Goal: Task Accomplishment & Management: Manage account settings

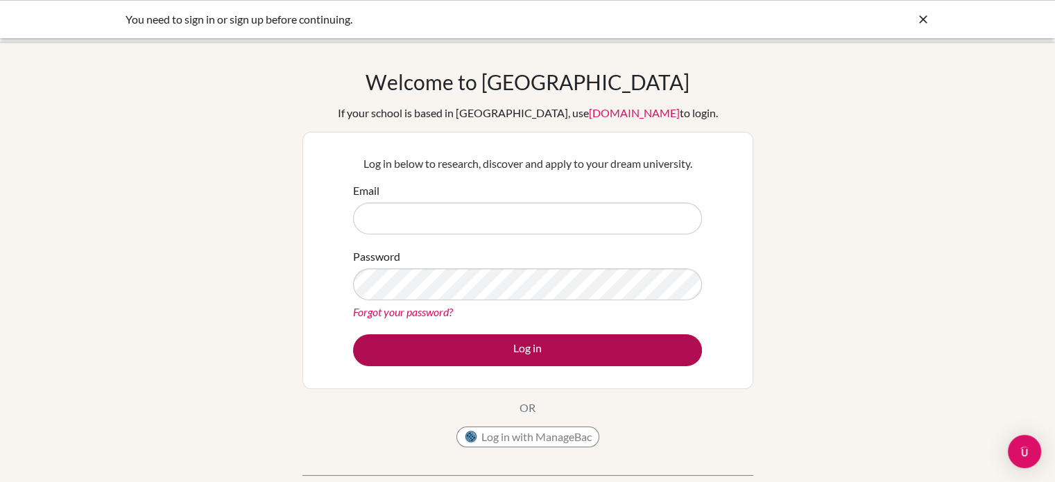
type input "pdobson@dalat.org"
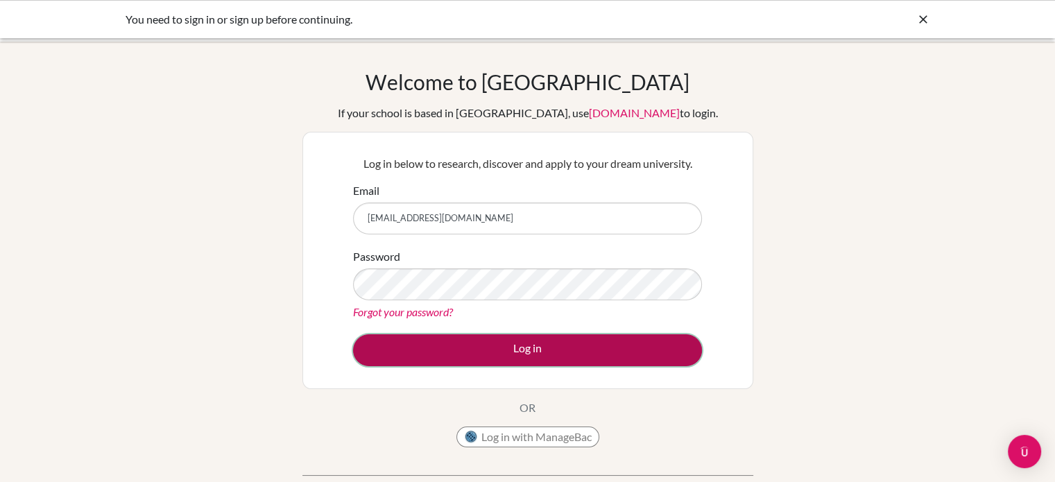
click at [546, 360] on button "Log in" at bounding box center [527, 350] width 349 height 32
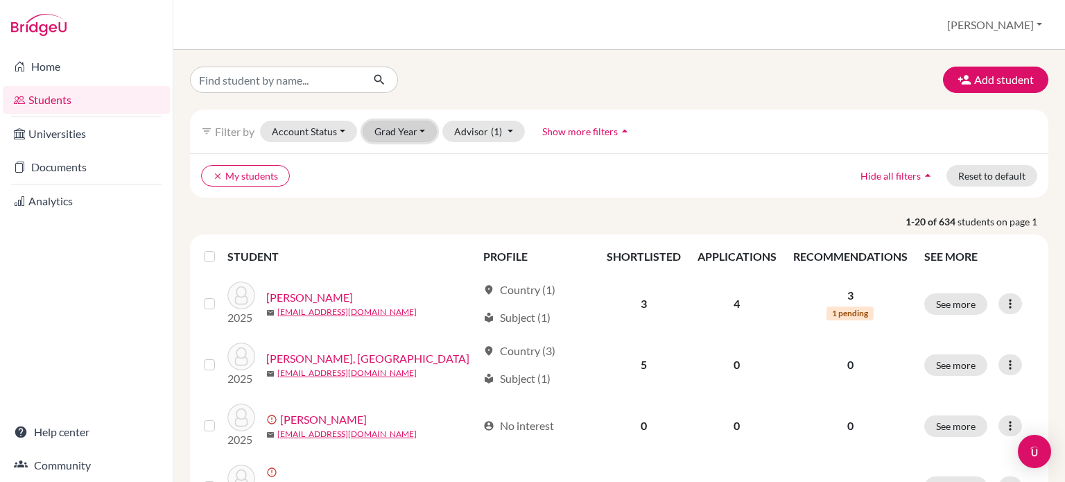
click at [414, 130] on button "Grad Year" at bounding box center [400, 131] width 75 height 21
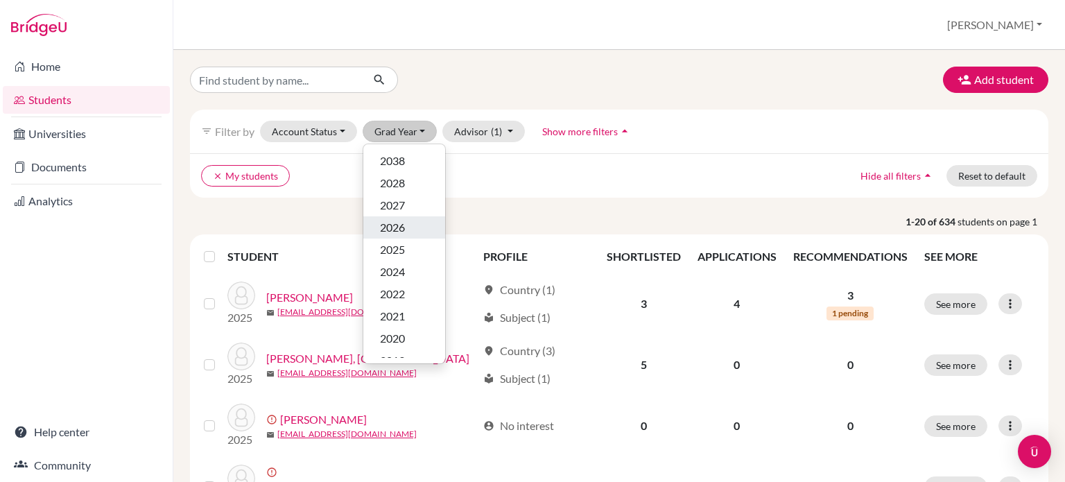
click at [397, 234] on span "2026" at bounding box center [392, 227] width 25 height 17
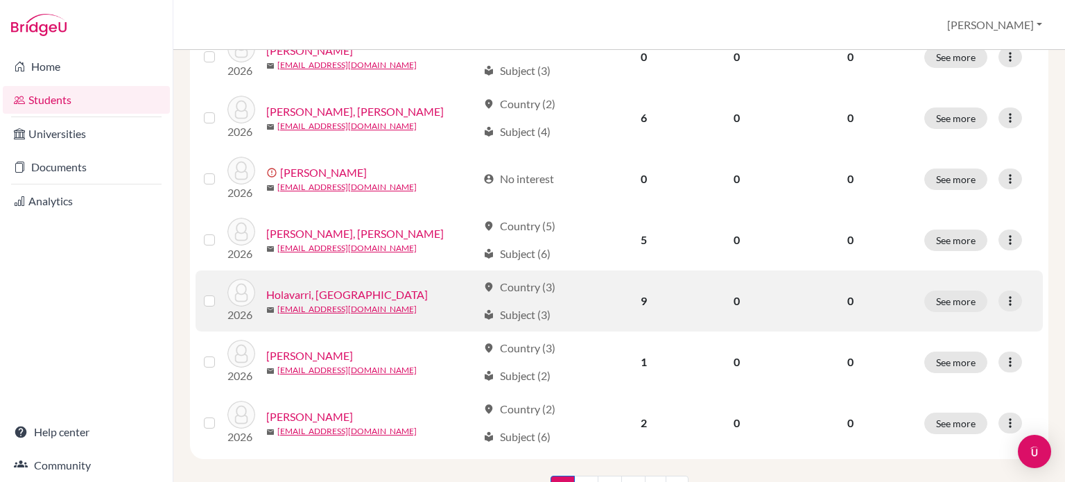
scroll to position [1103, 0]
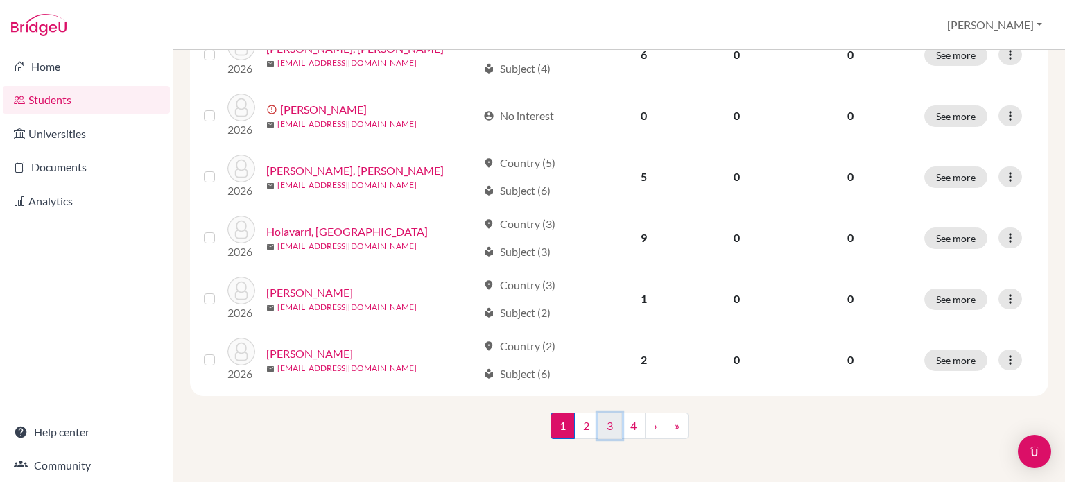
click at [604, 426] on link "3" at bounding box center [610, 426] width 24 height 26
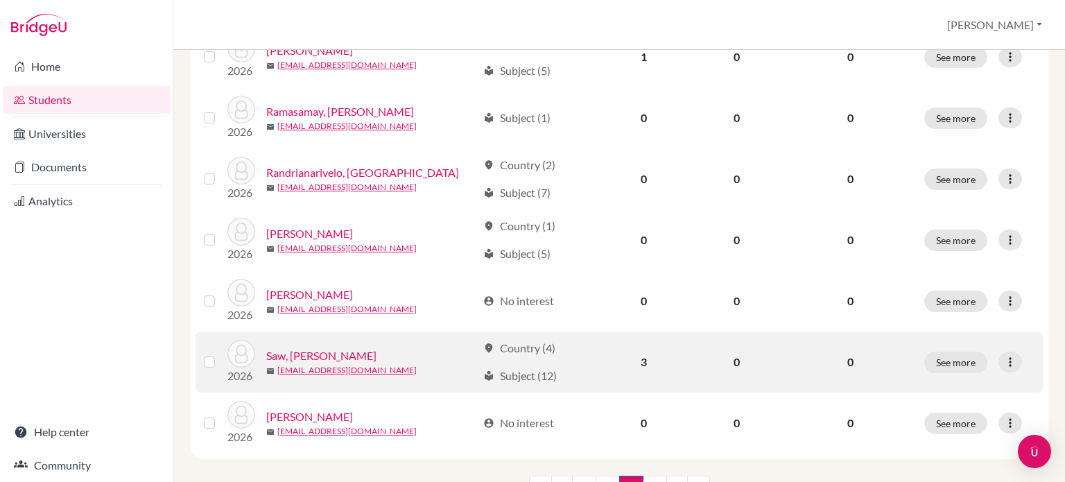
scroll to position [1103, 0]
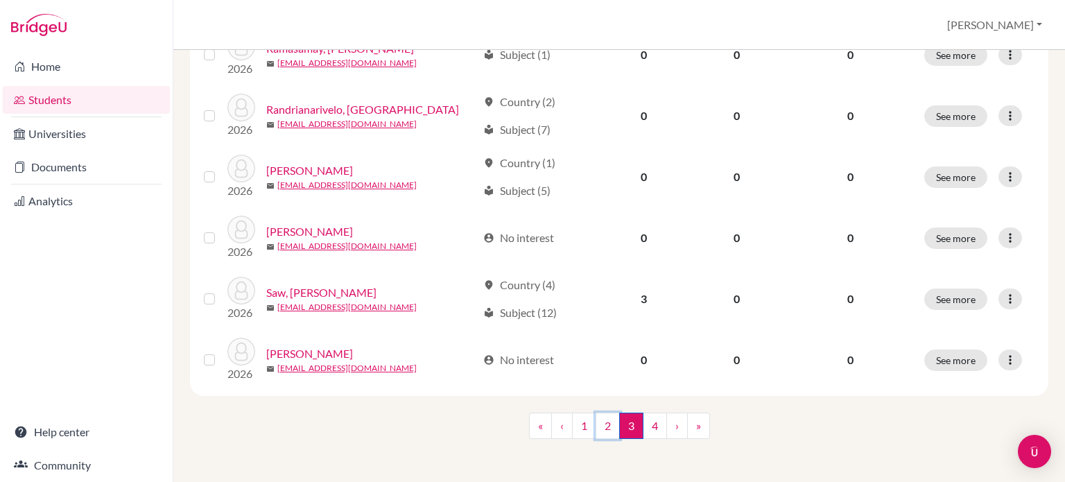
click at [596, 424] on link "2" at bounding box center [608, 426] width 24 height 26
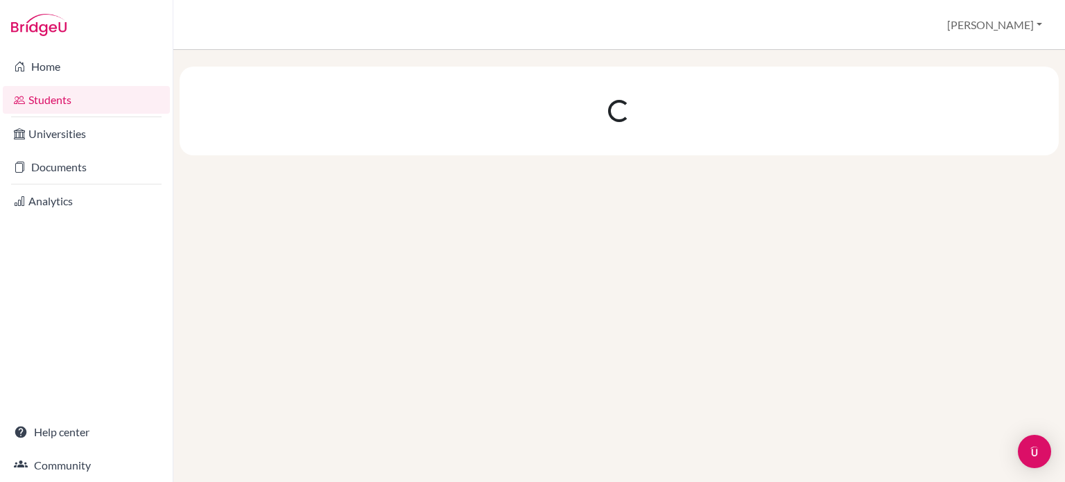
scroll to position [0, 0]
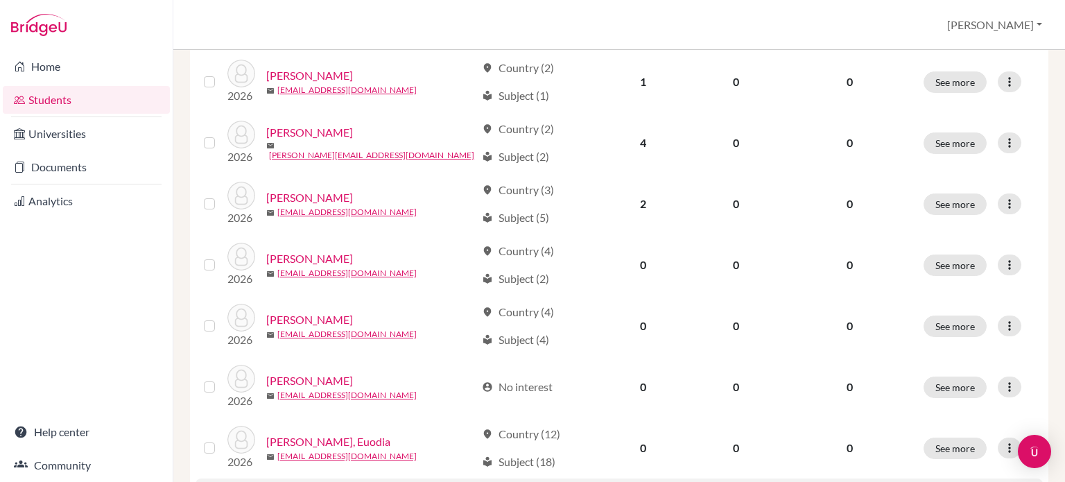
scroll to position [1103, 0]
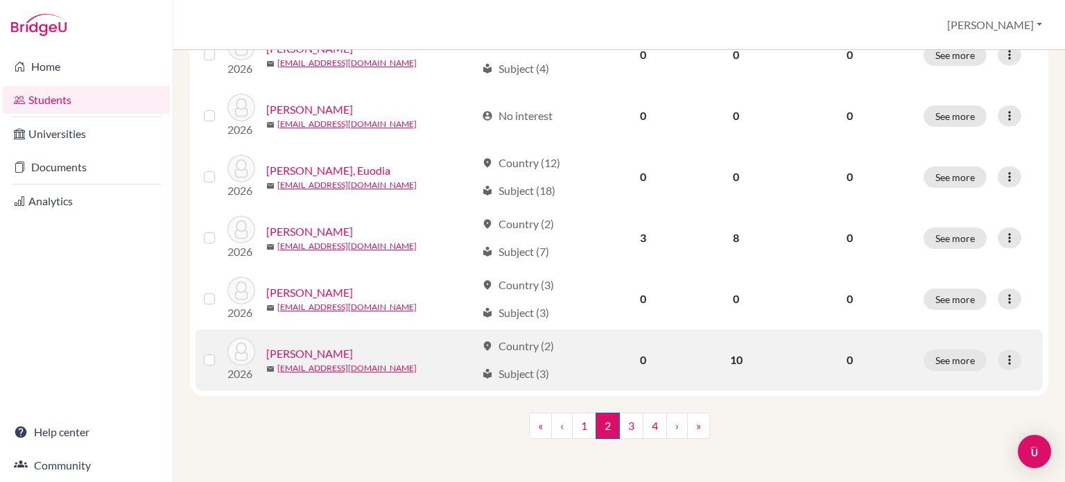
click at [302, 353] on link "[PERSON_NAME]" at bounding box center [309, 353] width 87 height 17
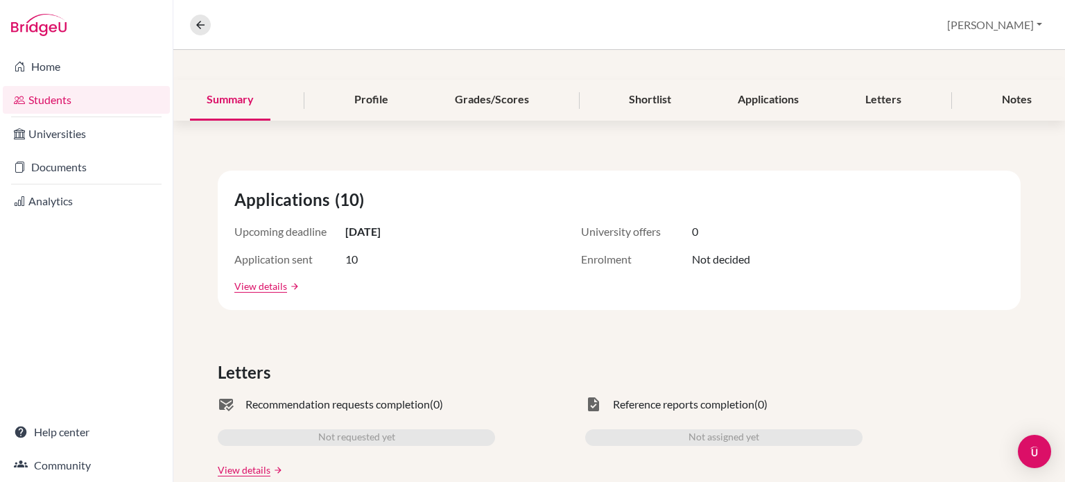
scroll to position [69, 0]
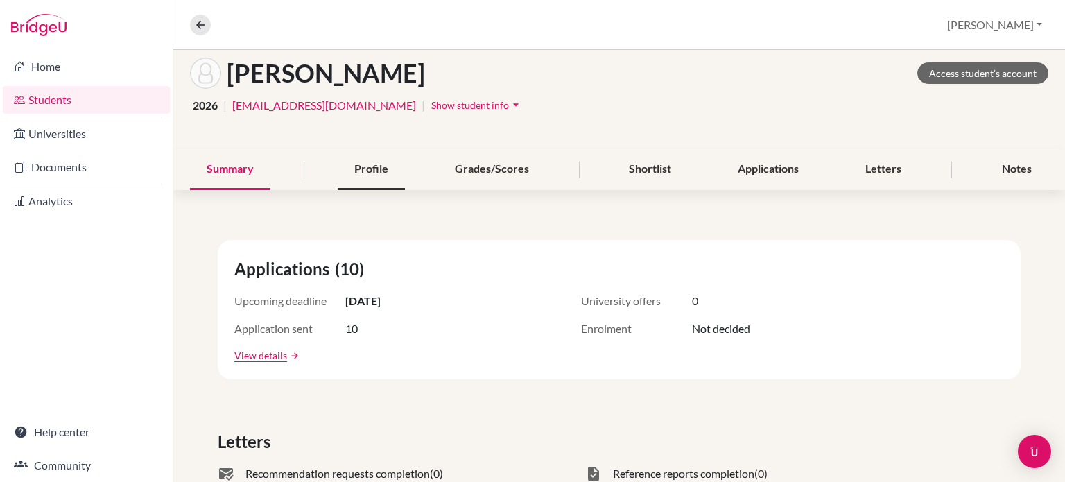
click at [356, 171] on div "Profile" at bounding box center [371, 169] width 67 height 41
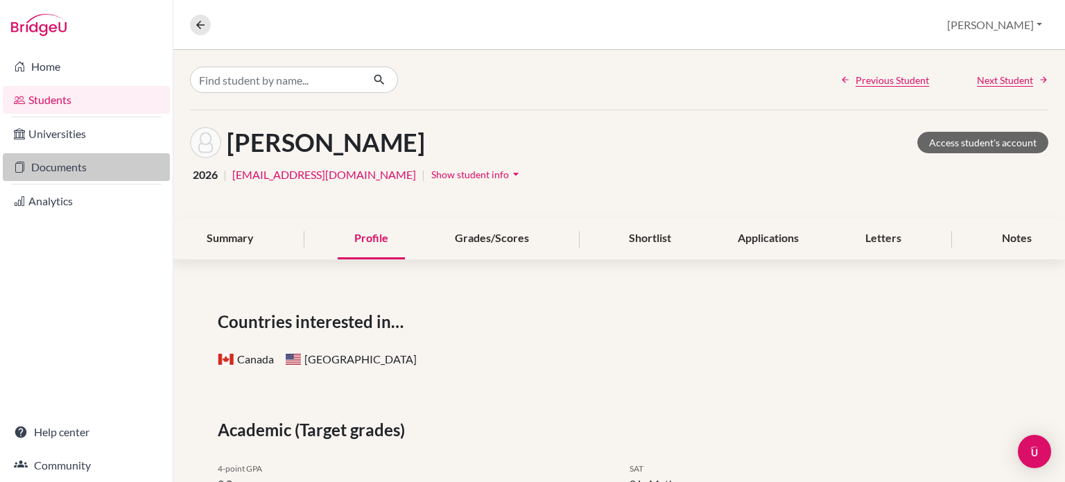
click at [76, 169] on link "Documents" at bounding box center [86, 167] width 167 height 28
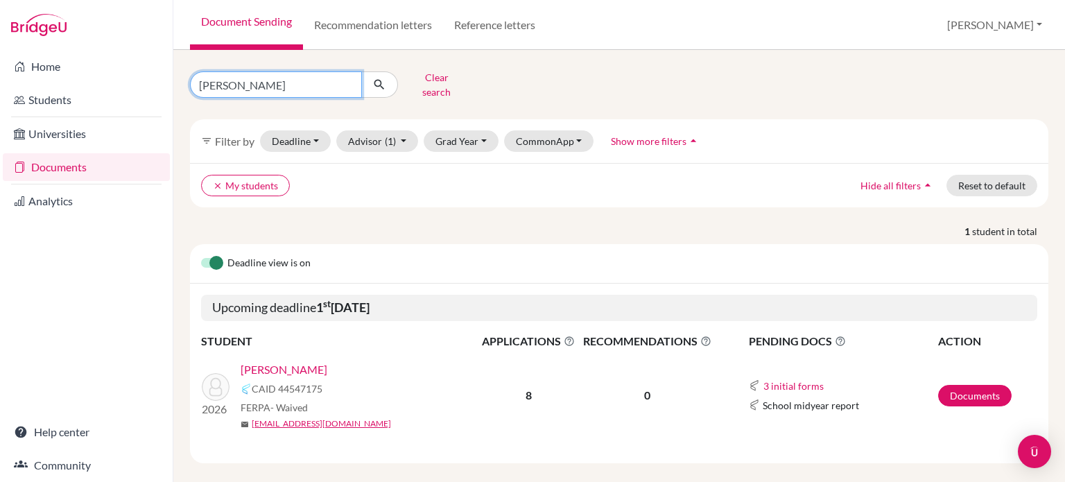
click at [216, 85] on input "Amanda" at bounding box center [276, 84] width 172 height 26
click at [215, 85] on input "Amanda" at bounding box center [276, 84] width 172 height 26
type input "esther"
click button "submit" at bounding box center [379, 84] width 37 height 26
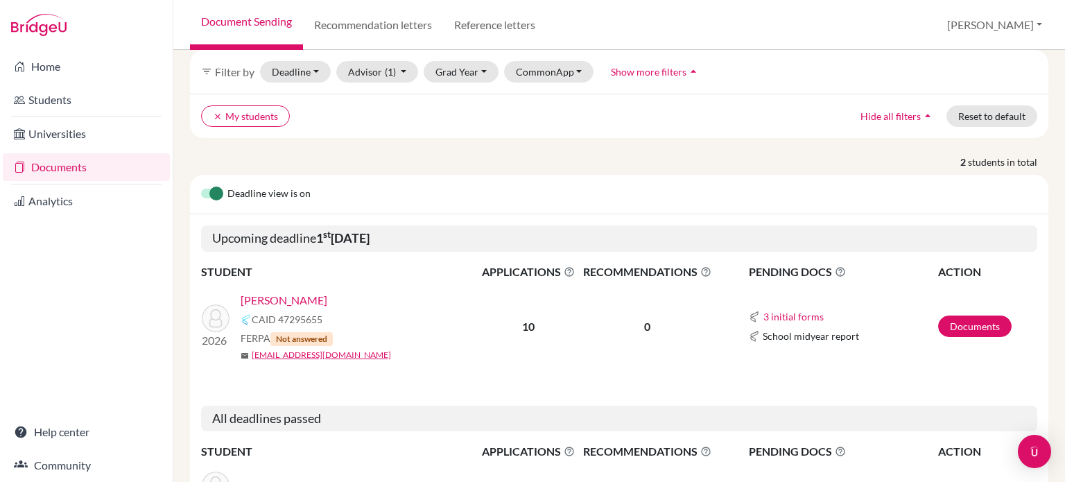
scroll to position [158, 0]
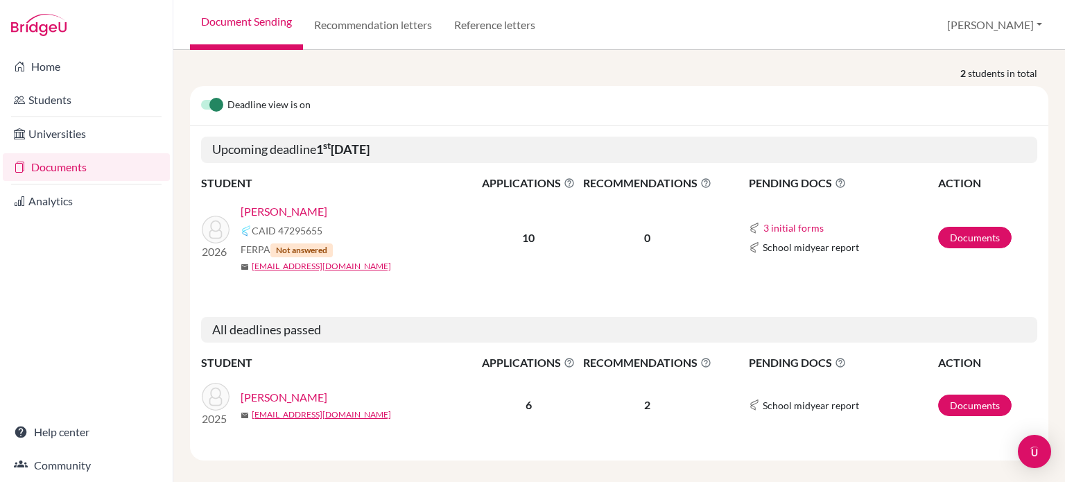
click at [282, 203] on link "[PERSON_NAME]" at bounding box center [284, 211] width 87 height 17
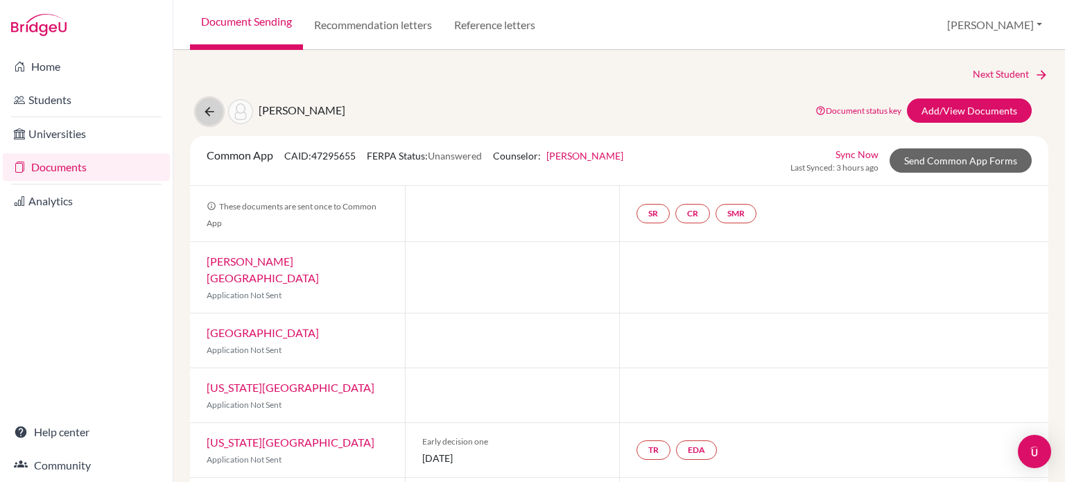
click at [211, 108] on icon at bounding box center [209, 112] width 14 height 14
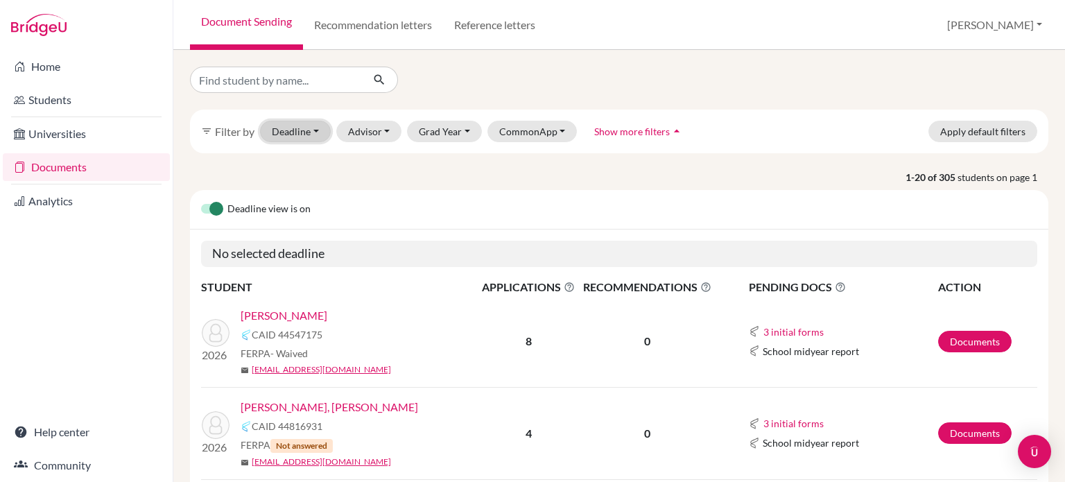
click at [307, 130] on button "Deadline - Select a date range Or double click for a single date selection [DAT…" at bounding box center [295, 131] width 71 height 21
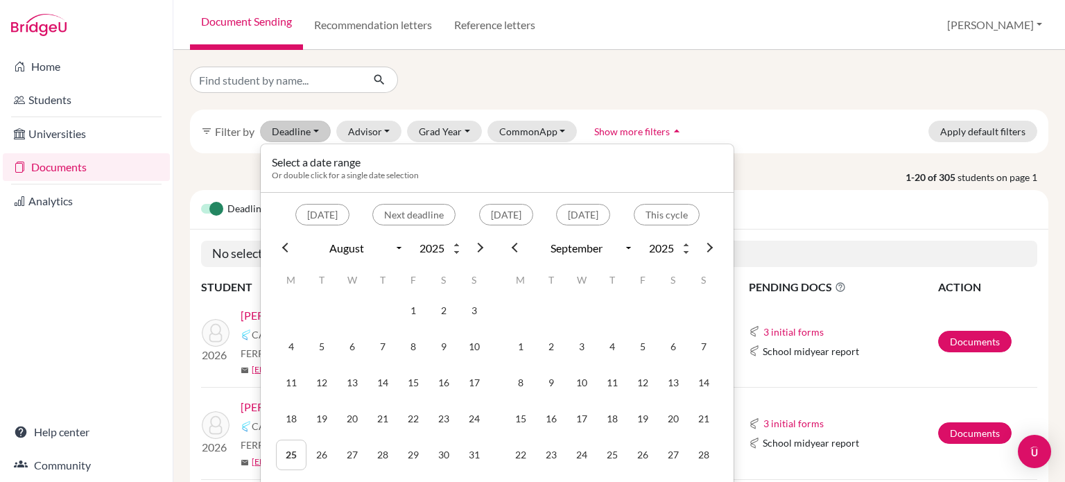
click at [531, 59] on div "filter_list Filter by Deadline - Select a date range Or double click for a sing…" at bounding box center [619, 266] width 892 height 432
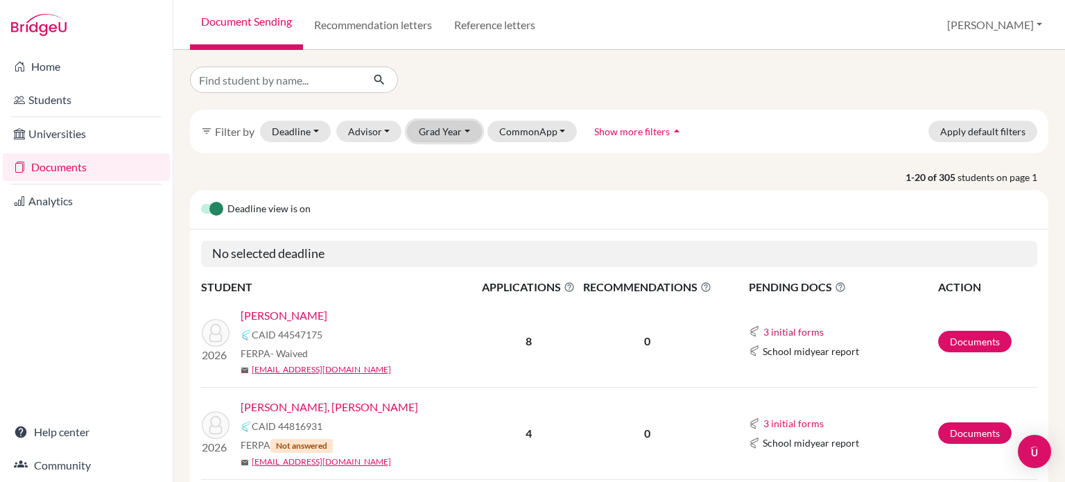
click at [452, 126] on button "Grad Year" at bounding box center [444, 131] width 75 height 21
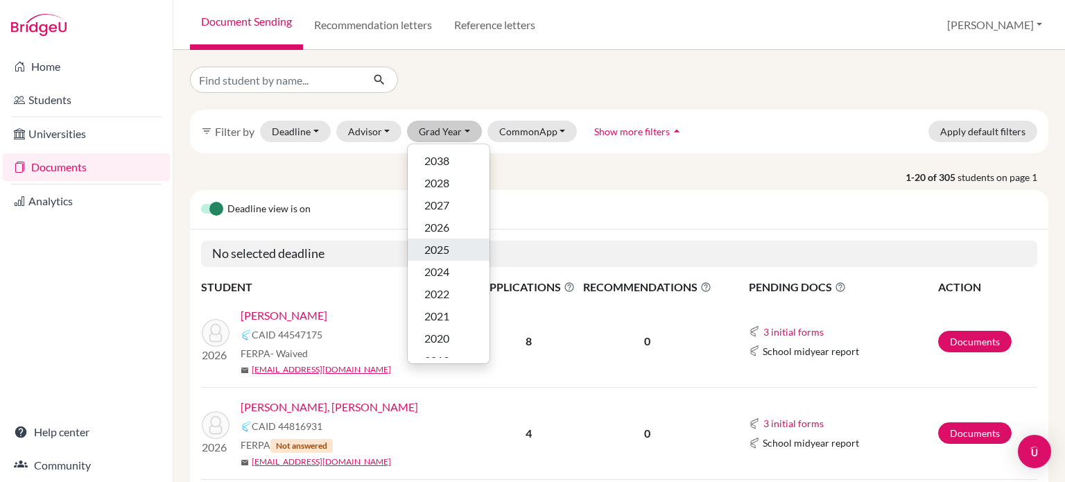
click at [443, 249] on span "2025" at bounding box center [436, 249] width 25 height 17
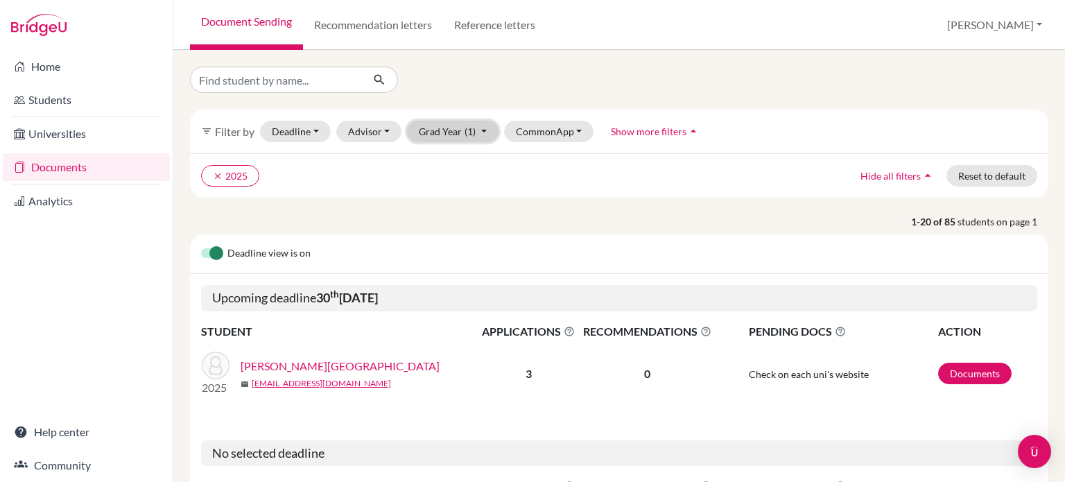
click at [454, 132] on button "Grad Year (1)" at bounding box center [453, 131] width 92 height 21
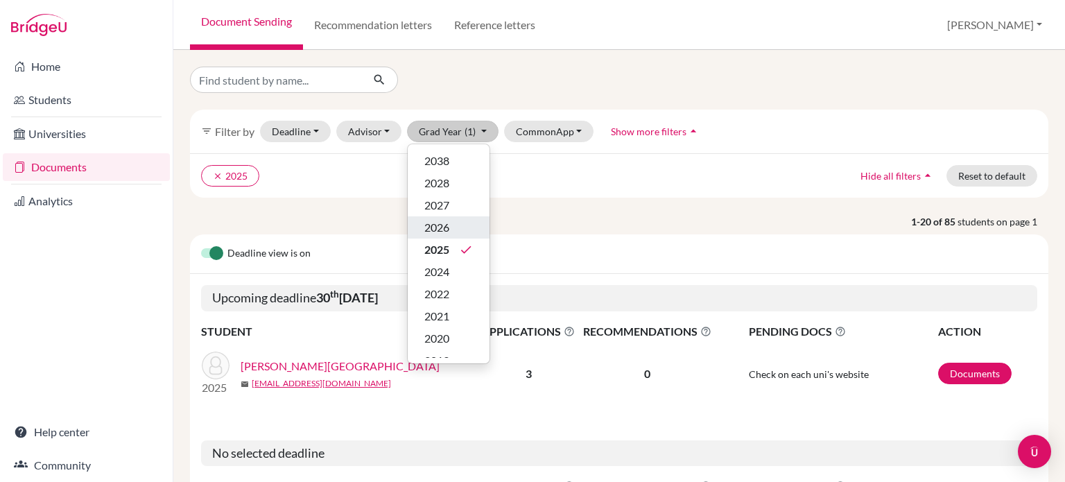
click at [441, 222] on span "2026" at bounding box center [436, 227] width 25 height 17
